Goal: Task Accomplishment & Management: Complete application form

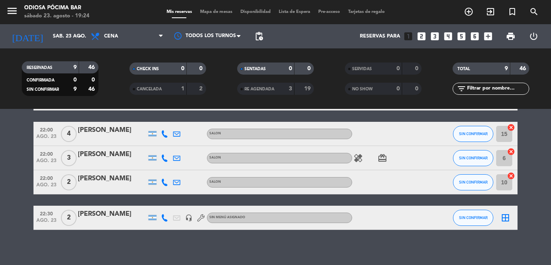
scroll to position [184, 0]
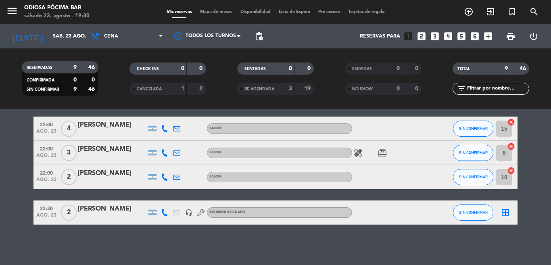
click at [421, 38] on icon "looks_two" at bounding box center [421, 36] width 10 height 10
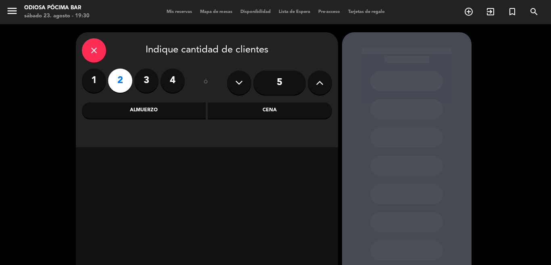
click at [284, 111] on div "Cena" at bounding box center [270, 110] width 124 height 16
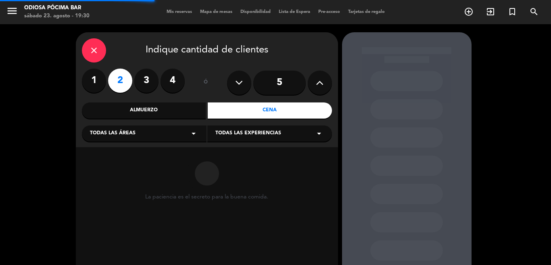
click at [273, 130] on div "Todas las experiencias arrow_drop_down" at bounding box center [269, 133] width 125 height 16
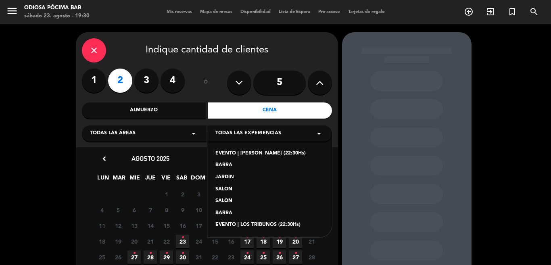
click at [226, 187] on div "SALON" at bounding box center [269, 190] width 109 height 8
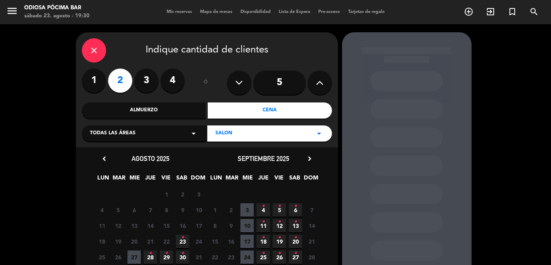
click at [185, 240] on span "23 •" at bounding box center [182, 241] width 13 height 13
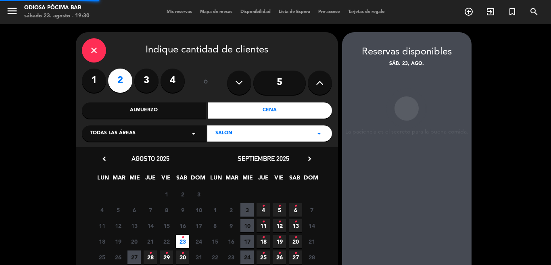
scroll to position [32, 0]
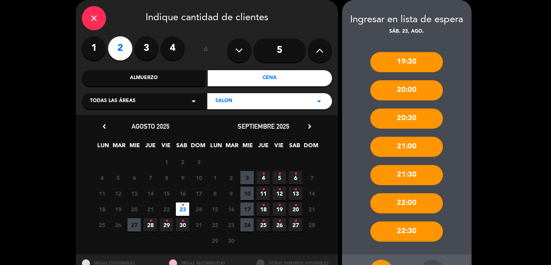
click at [396, 145] on div "21:00" at bounding box center [406, 147] width 73 height 20
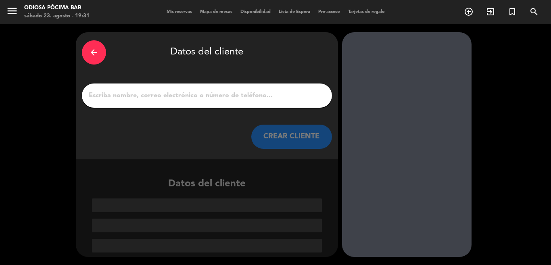
scroll to position [0, 0]
click at [137, 94] on input "1" at bounding box center [207, 95] width 238 height 11
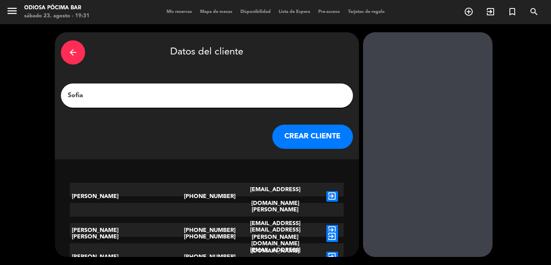
click at [115, 96] on input "Sofia" at bounding box center [207, 95] width 280 height 11
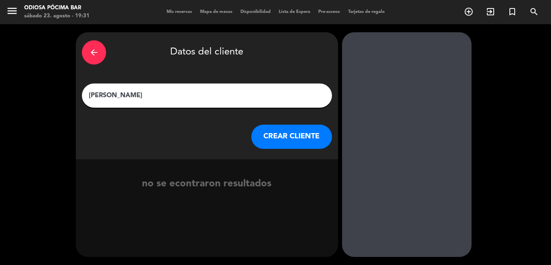
type input "[PERSON_NAME]"
click at [277, 142] on button "CREAR CLIENTE" at bounding box center [291, 137] width 81 height 24
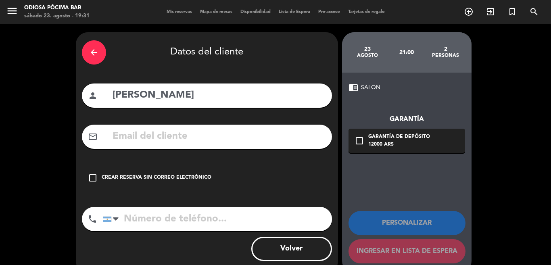
click at [151, 176] on div "Crear reserva sin correo electrónico" at bounding box center [157, 178] width 110 height 8
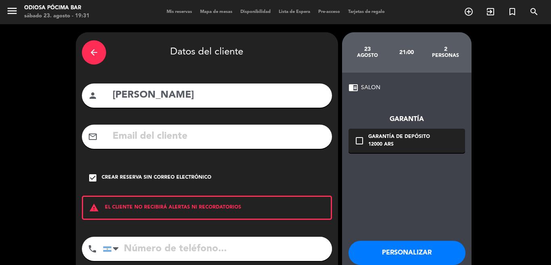
click at [170, 249] on input "tel" at bounding box center [217, 249] width 229 height 24
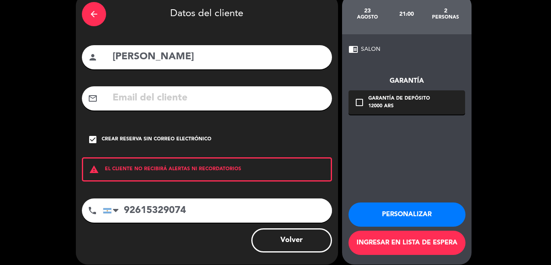
scroll to position [40, 0]
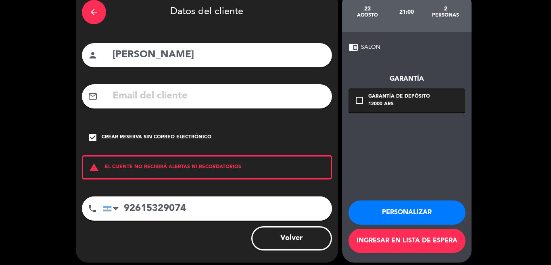
type input "92615329074"
click at [432, 215] on button "Personalizar" at bounding box center [407, 213] width 117 height 24
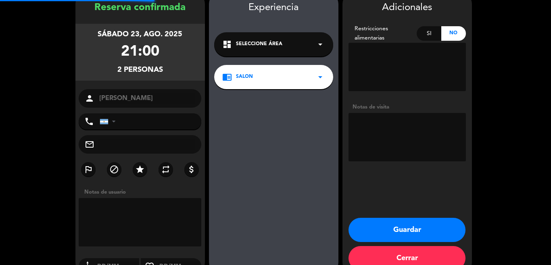
type input "+5492615329074"
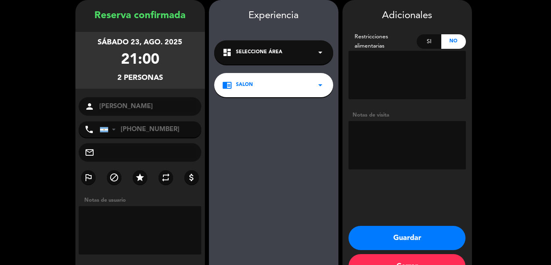
click at [421, 242] on button "Guardar" at bounding box center [407, 238] width 117 height 24
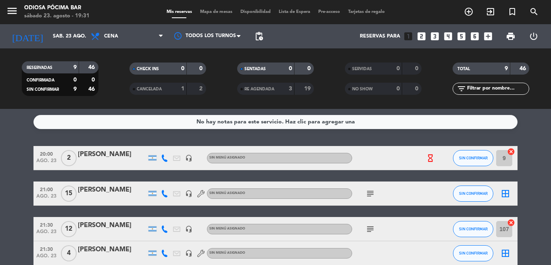
click at [293, 14] on span "Lista de Espera" at bounding box center [295, 12] width 40 height 4
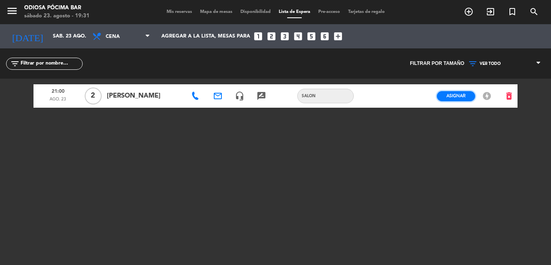
click at [454, 95] on span "Asignar" at bounding box center [456, 96] width 19 height 6
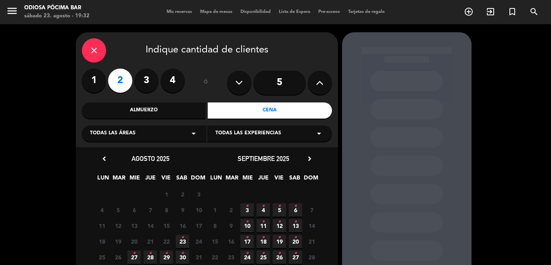
click at [179, 236] on span "23 •" at bounding box center [182, 241] width 13 height 13
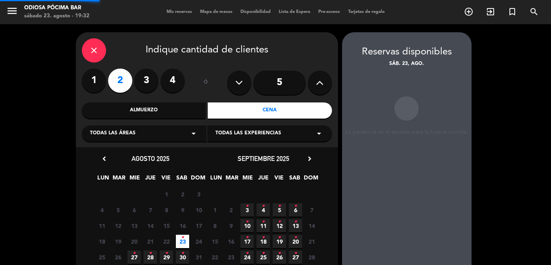
scroll to position [32, 0]
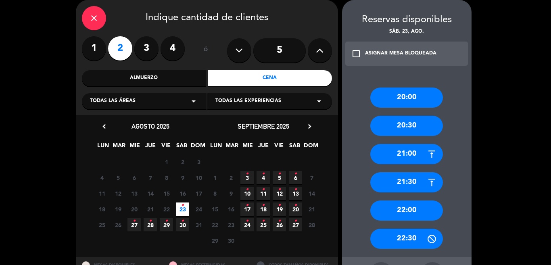
click at [405, 153] on div "21:00" at bounding box center [406, 154] width 73 height 20
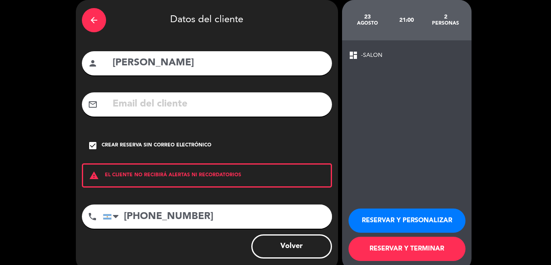
click at [399, 216] on button "RESERVAR Y PERSONALIZAR" at bounding box center [407, 221] width 117 height 24
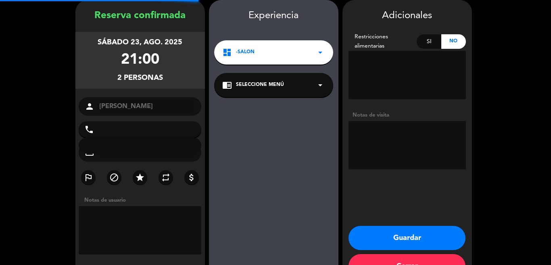
type input "+5492615329074"
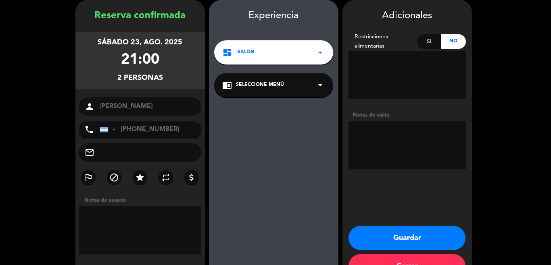
click at [508, 98] on booking-confirmed "Reserva confirmada sábado 23, ago. 2025 21:00 2 personas person Sofia Salamunov…" at bounding box center [275, 141] width 535 height 282
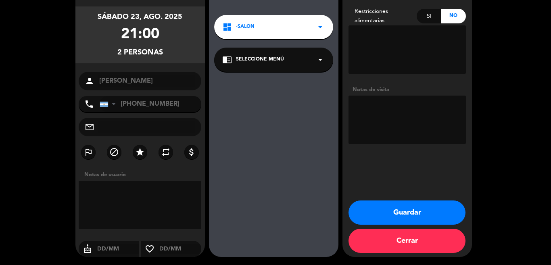
click at [420, 208] on button "Guardar" at bounding box center [407, 213] width 117 height 24
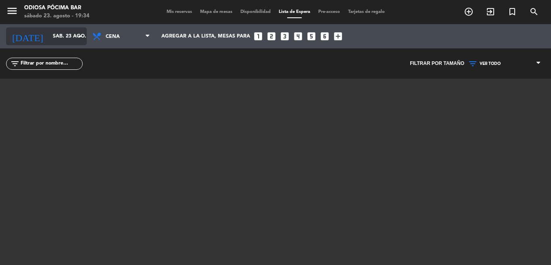
click at [53, 41] on input "sáb. 23 ago." at bounding box center [83, 36] width 68 height 14
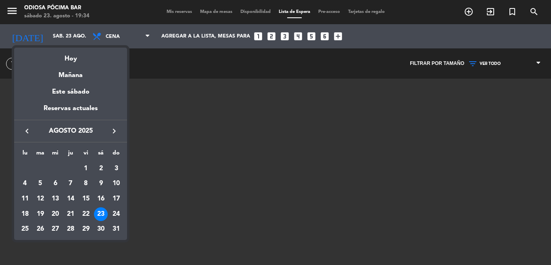
click at [101, 212] on div "23" at bounding box center [101, 214] width 14 height 14
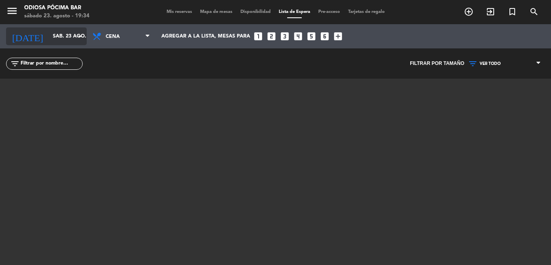
click at [79, 37] on icon "arrow_drop_down" at bounding box center [80, 36] width 10 height 10
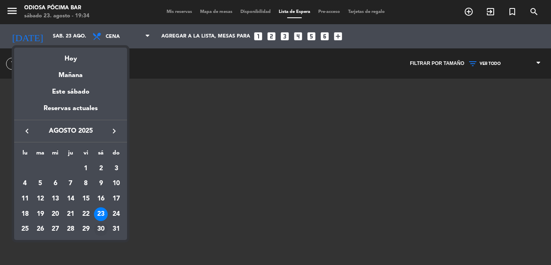
click at [102, 229] on div "30" at bounding box center [101, 230] width 14 height 14
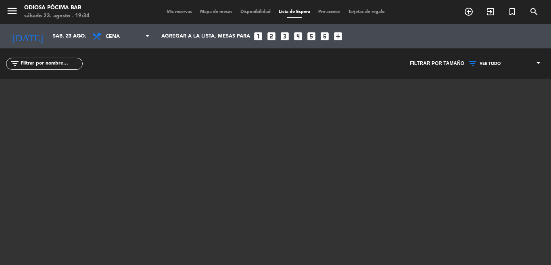
type input "sáb. 30 ago."
click at [163, 11] on span "Mis reservas" at bounding box center [179, 12] width 33 height 4
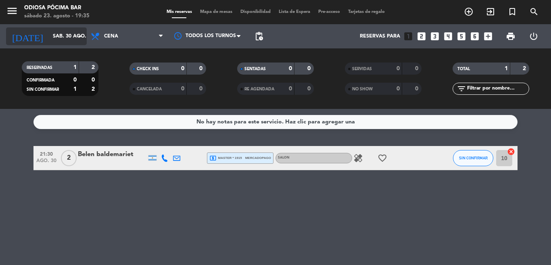
click at [73, 36] on input "sáb. 30 ago." at bounding box center [83, 36] width 68 height 14
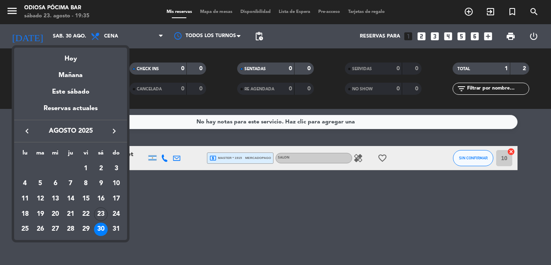
click at [98, 215] on div "23" at bounding box center [101, 214] width 14 height 14
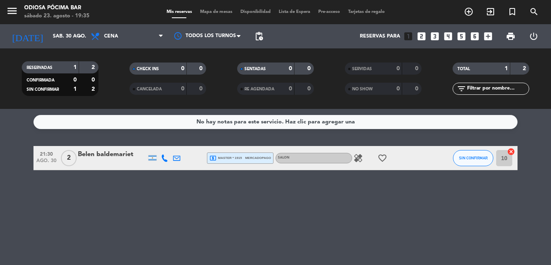
type input "sáb. 23 ago."
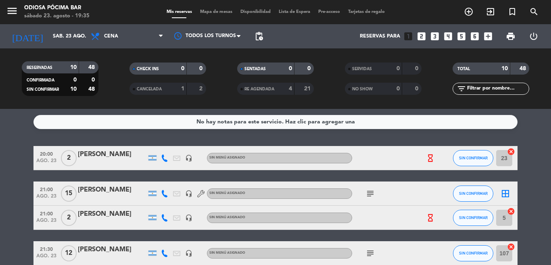
click at [367, 194] on icon "subject" at bounding box center [371, 194] width 10 height 10
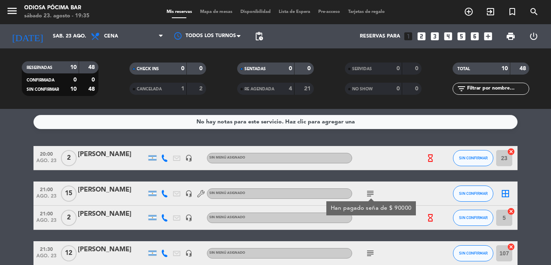
scroll to position [40, 0]
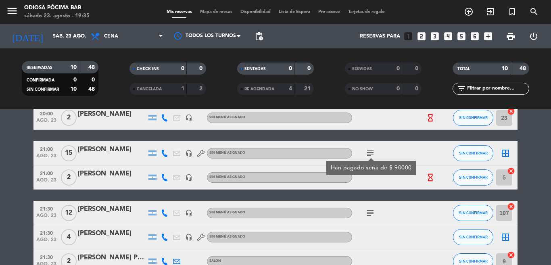
click at [366, 213] on icon "subject" at bounding box center [371, 213] width 10 height 10
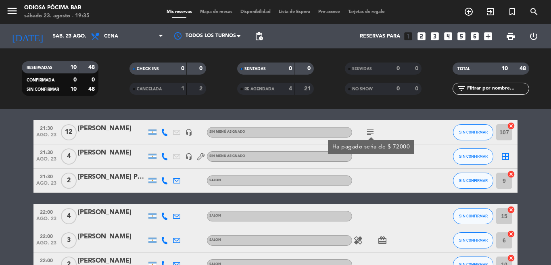
scroll to position [161, 0]
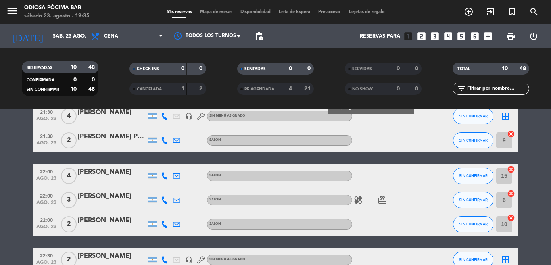
click at [353, 201] on icon "healing" at bounding box center [358, 200] width 10 height 10
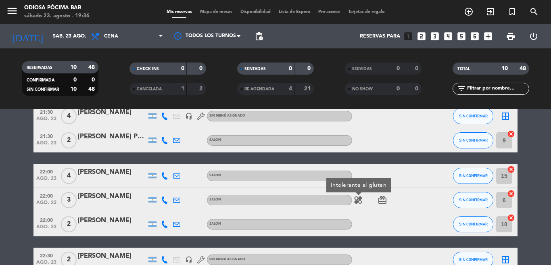
click at [380, 199] on icon "card_giftcard" at bounding box center [383, 200] width 10 height 10
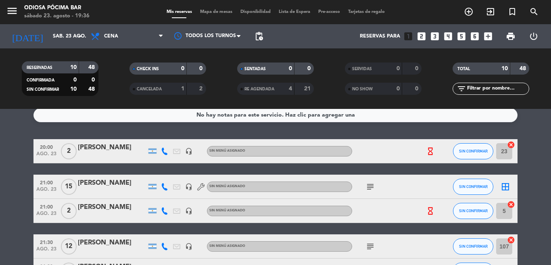
scroll to position [0, 0]
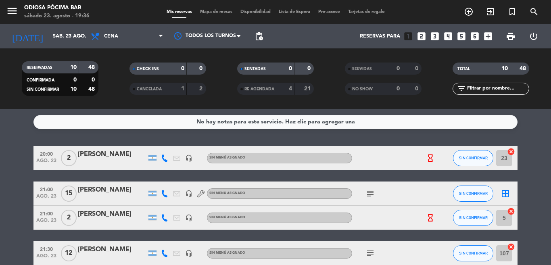
click at [426, 159] on icon "hourglass_empty" at bounding box center [430, 158] width 9 height 9
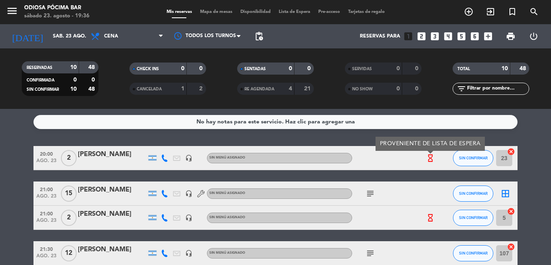
click at [426, 217] on icon "hourglass_empty" at bounding box center [430, 217] width 9 height 9
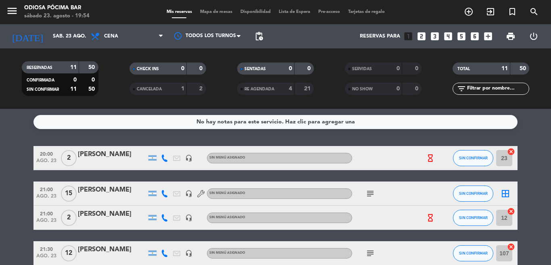
click at [472, 34] on icon "looks_6" at bounding box center [475, 36] width 10 height 10
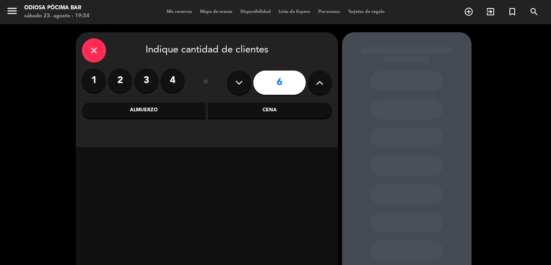
click at [255, 104] on div "Cena" at bounding box center [270, 110] width 124 height 16
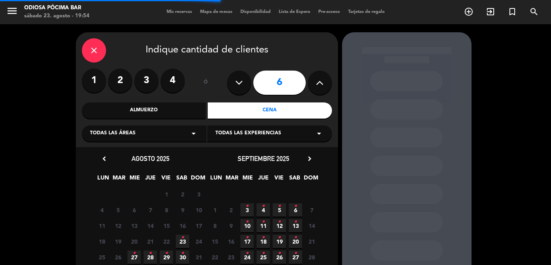
scroll to position [40, 0]
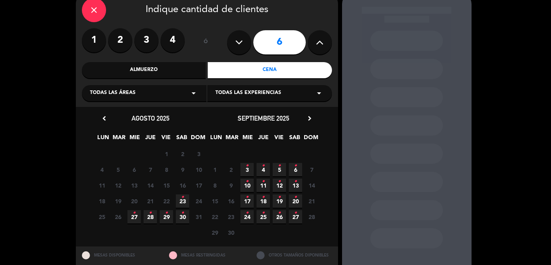
click at [178, 203] on span "23 •" at bounding box center [182, 200] width 13 height 13
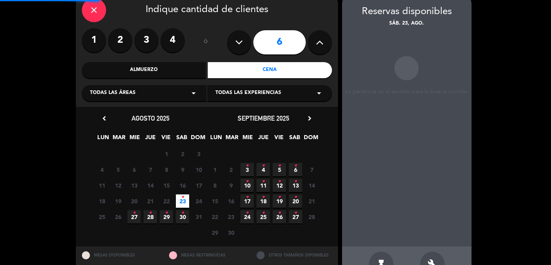
scroll to position [32, 0]
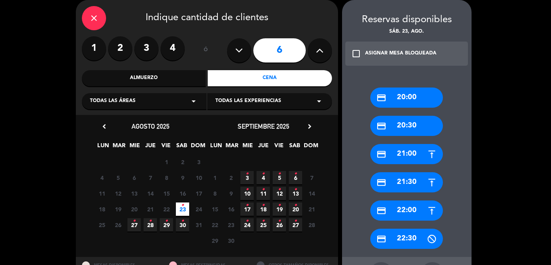
click at [412, 185] on div "credit_card 21:30" at bounding box center [406, 182] width 73 height 20
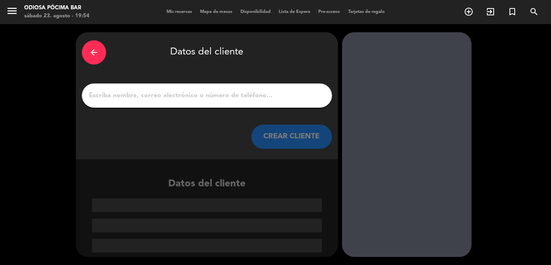
scroll to position [0, 0]
click at [260, 100] on input "1" at bounding box center [207, 95] width 238 height 11
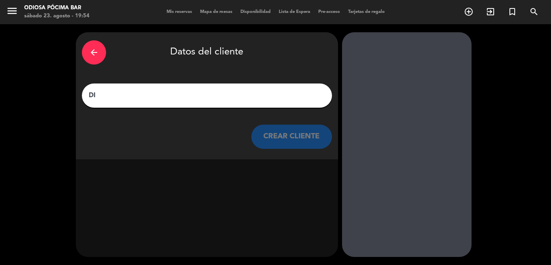
type input "D"
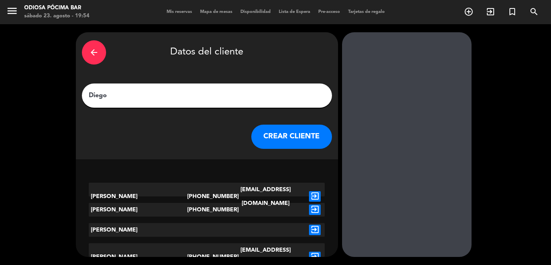
type input "Diego"
click at [278, 130] on button "CREAR CLIENTE" at bounding box center [291, 137] width 81 height 24
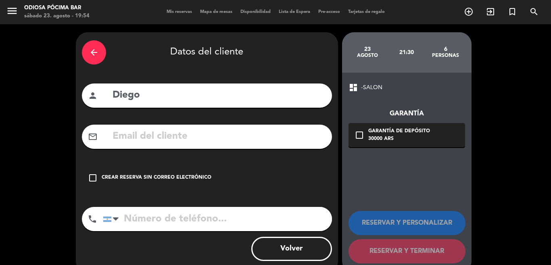
click at [156, 213] on input "tel" at bounding box center [217, 219] width 229 height 24
type input "9"
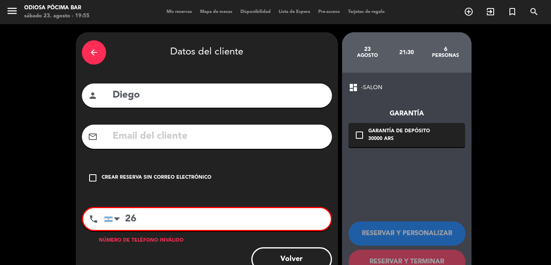
type input "2"
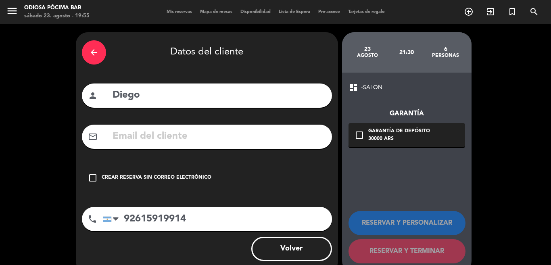
type input "92615919914"
click at [91, 180] on icon "check_box_outline_blank" at bounding box center [93, 178] width 10 height 10
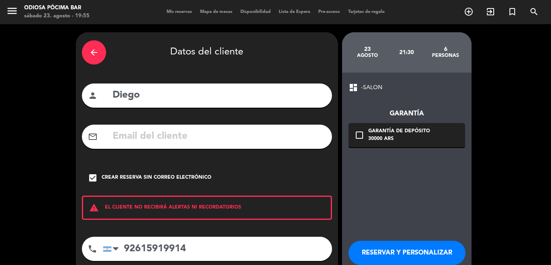
scroll to position [46, 0]
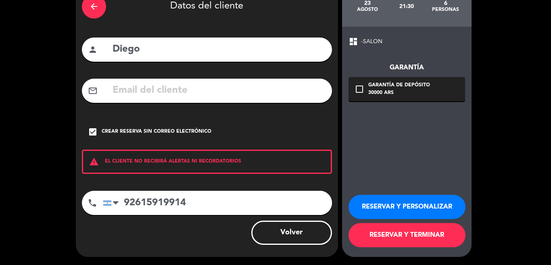
click at [405, 237] on button "RESERVAR Y TERMINAR" at bounding box center [407, 235] width 117 height 24
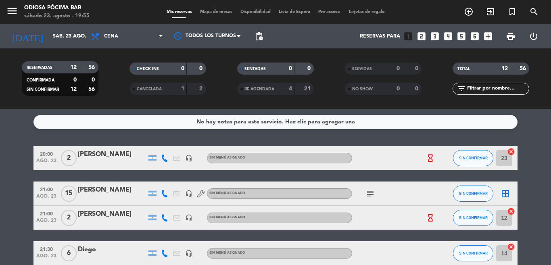
click at [419, 36] on icon "looks_two" at bounding box center [421, 36] width 10 height 10
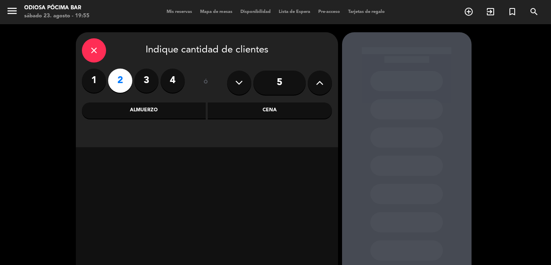
click at [276, 107] on div "Cena" at bounding box center [270, 110] width 124 height 16
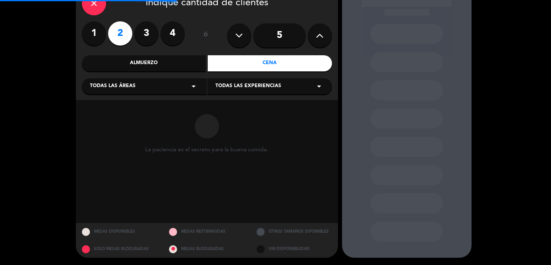
scroll to position [48, 0]
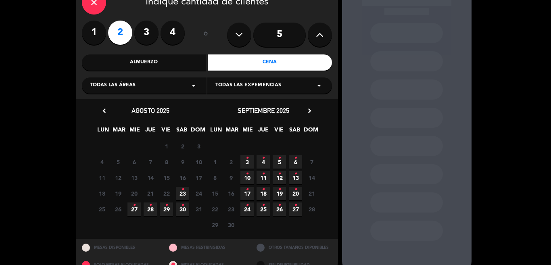
click at [182, 189] on icon "•" at bounding box center [182, 189] width 3 height 13
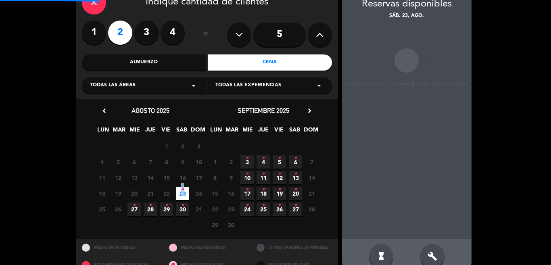
scroll to position [32, 0]
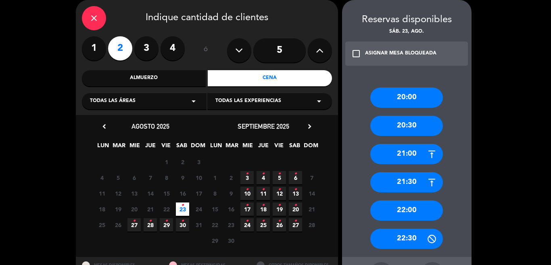
click at [393, 218] on div "22:00" at bounding box center [406, 211] width 73 height 20
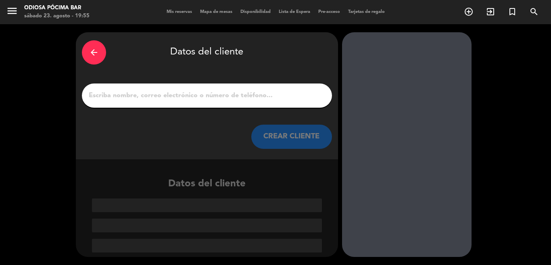
click at [201, 90] on div at bounding box center [207, 96] width 250 height 24
click at [194, 95] on input "1" at bounding box center [207, 95] width 238 height 11
click at [194, 96] on input "1" at bounding box center [207, 95] width 238 height 11
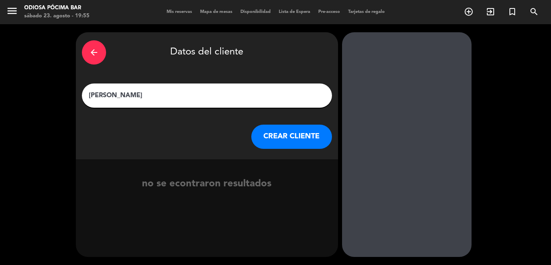
type input "[PERSON_NAME]"
click at [267, 136] on button "CREAR CLIENTE" at bounding box center [291, 137] width 81 height 24
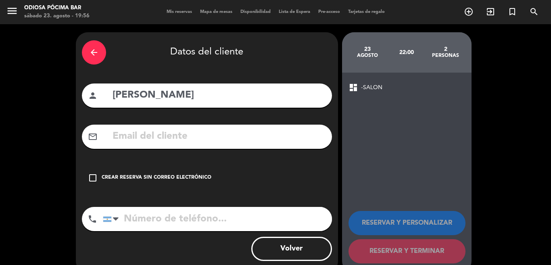
click at [190, 216] on input "tel" at bounding box center [217, 219] width 229 height 24
type input "2"
type input "92613640301"
click at [89, 182] on icon "check_box_outline_blank" at bounding box center [93, 178] width 10 height 10
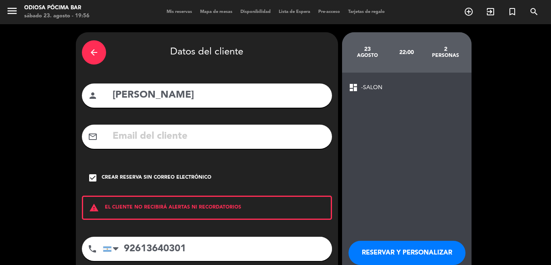
scroll to position [46, 0]
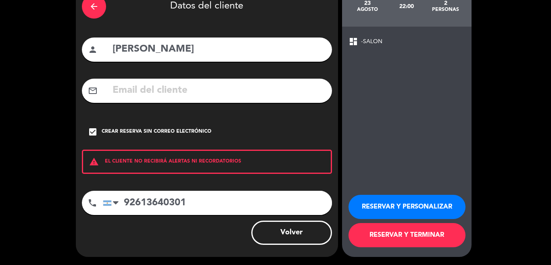
click at [368, 236] on button "RESERVAR Y TERMINAR" at bounding box center [407, 235] width 117 height 24
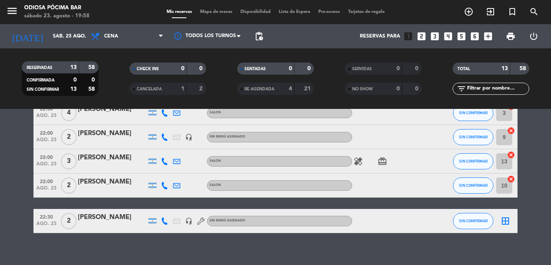
scroll to position [281, 0]
